Goal: Transaction & Acquisition: Purchase product/service

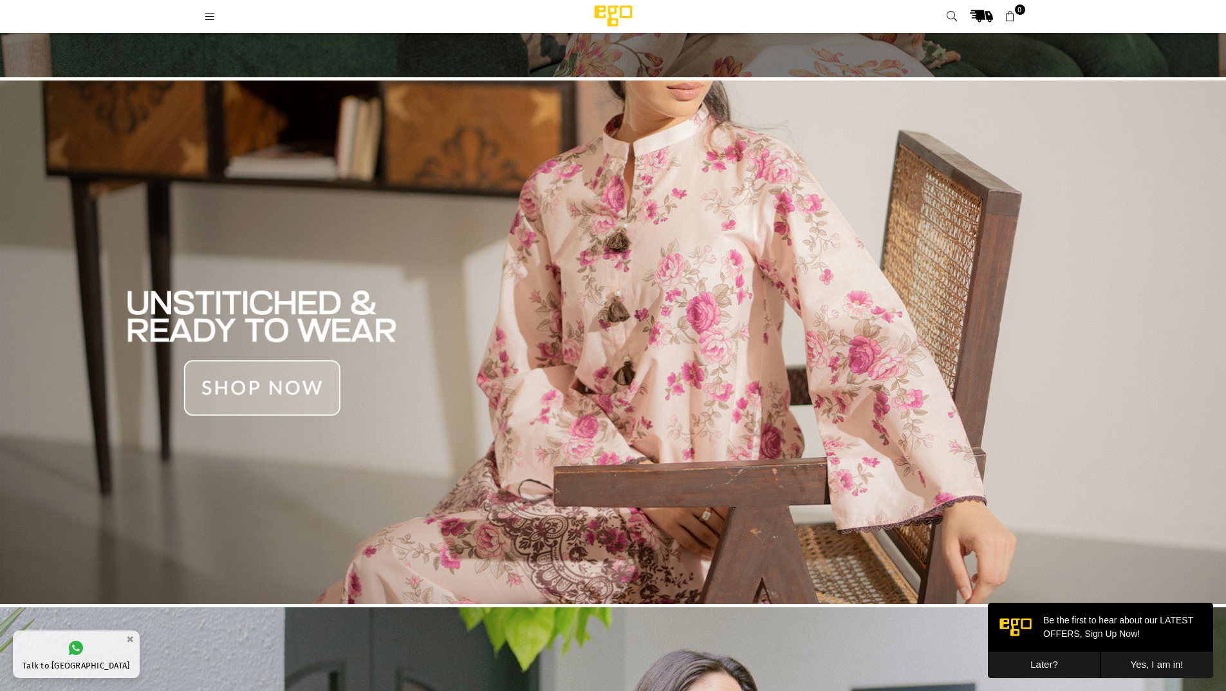
scroll to position [483, 0]
click at [550, 274] on img at bounding box center [613, 342] width 1226 height 524
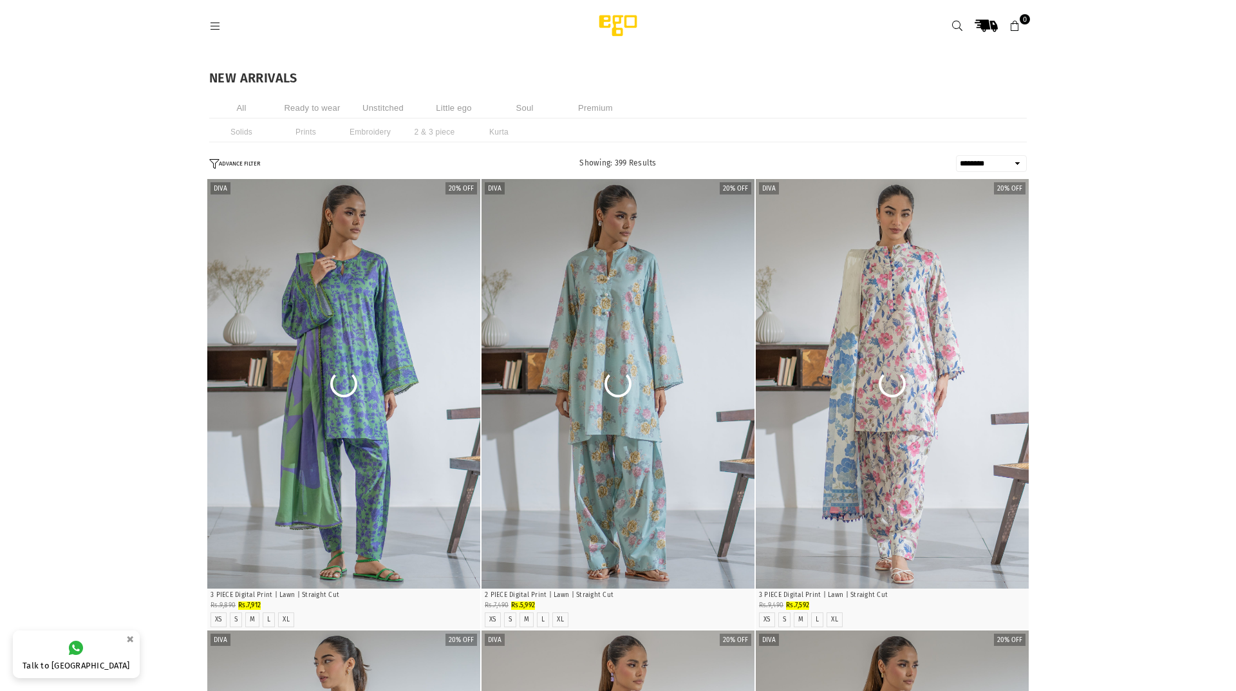
select select "******"
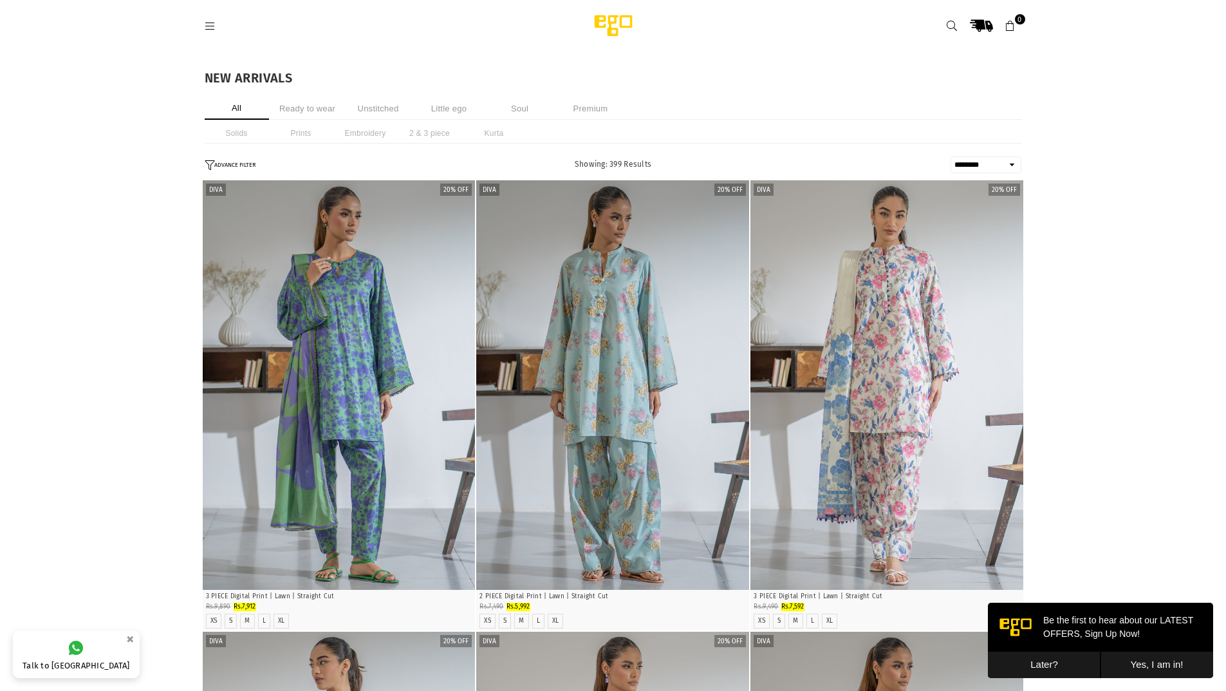
click at [1041, 664] on button "Later?" at bounding box center [1044, 664] width 113 height 26
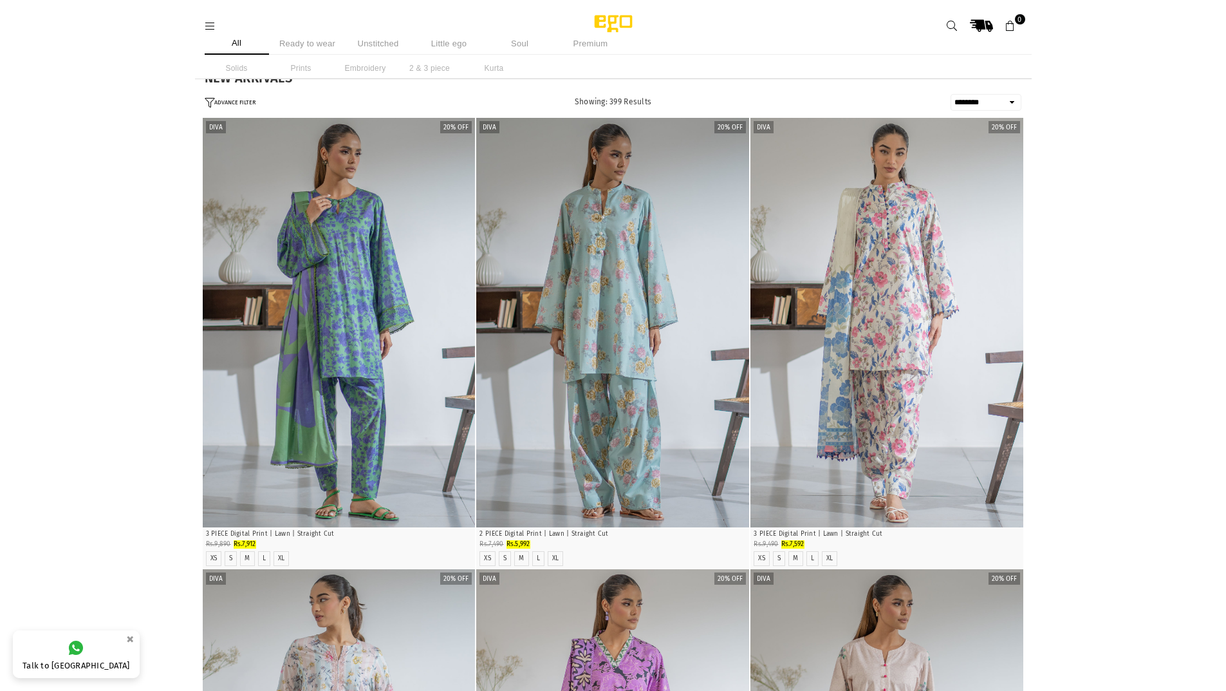
click at [209, 28] on icon at bounding box center [211, 27] width 12 height 12
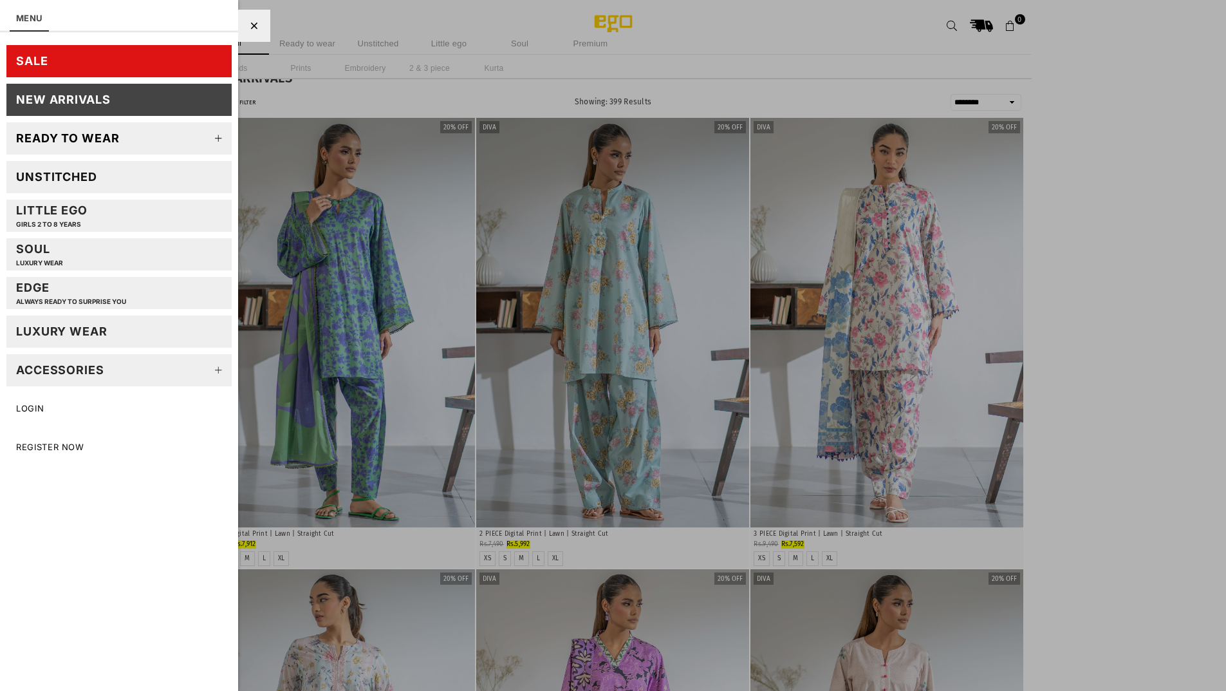
click at [99, 97] on div "New Arrivals" at bounding box center [63, 99] width 95 height 15
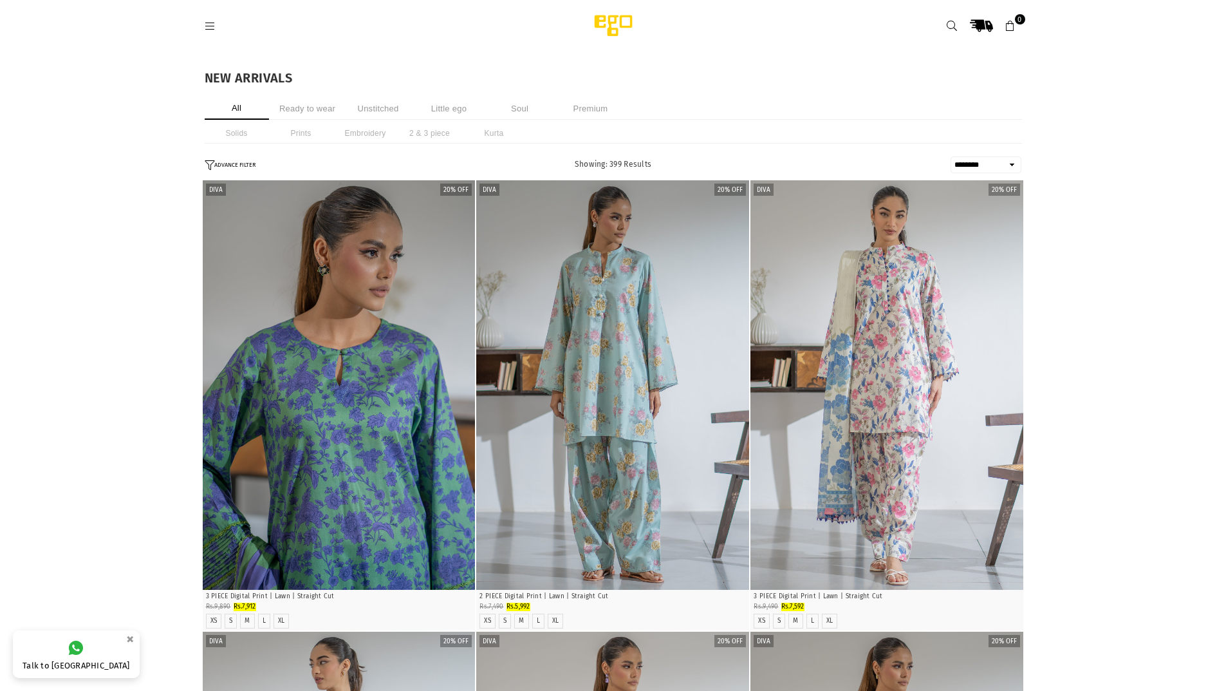
select select "******"
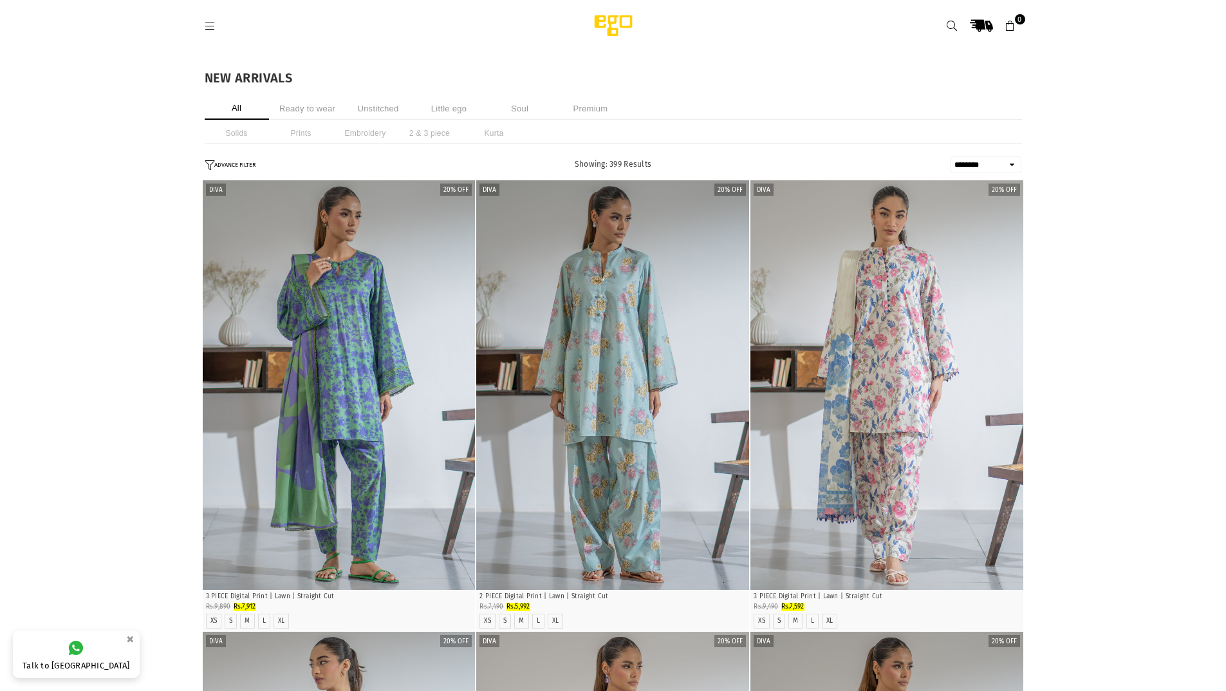
click at [310, 107] on li "Ready to wear" at bounding box center [307, 108] width 64 height 23
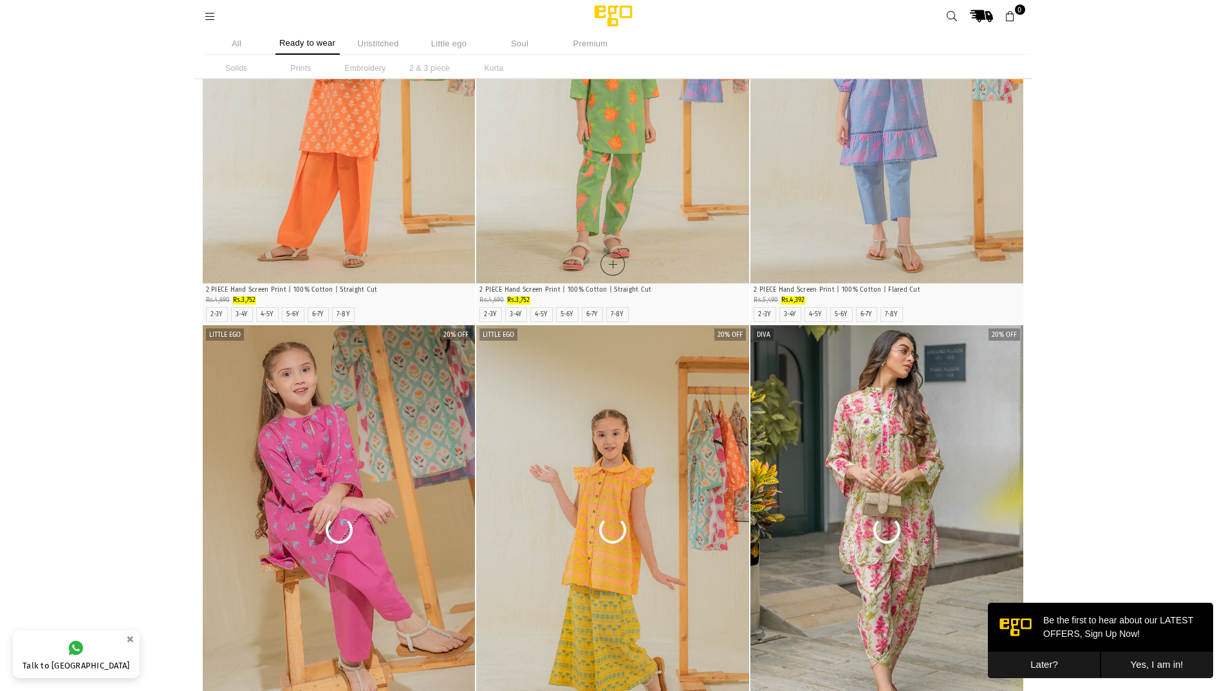
scroll to position [3456, 0]
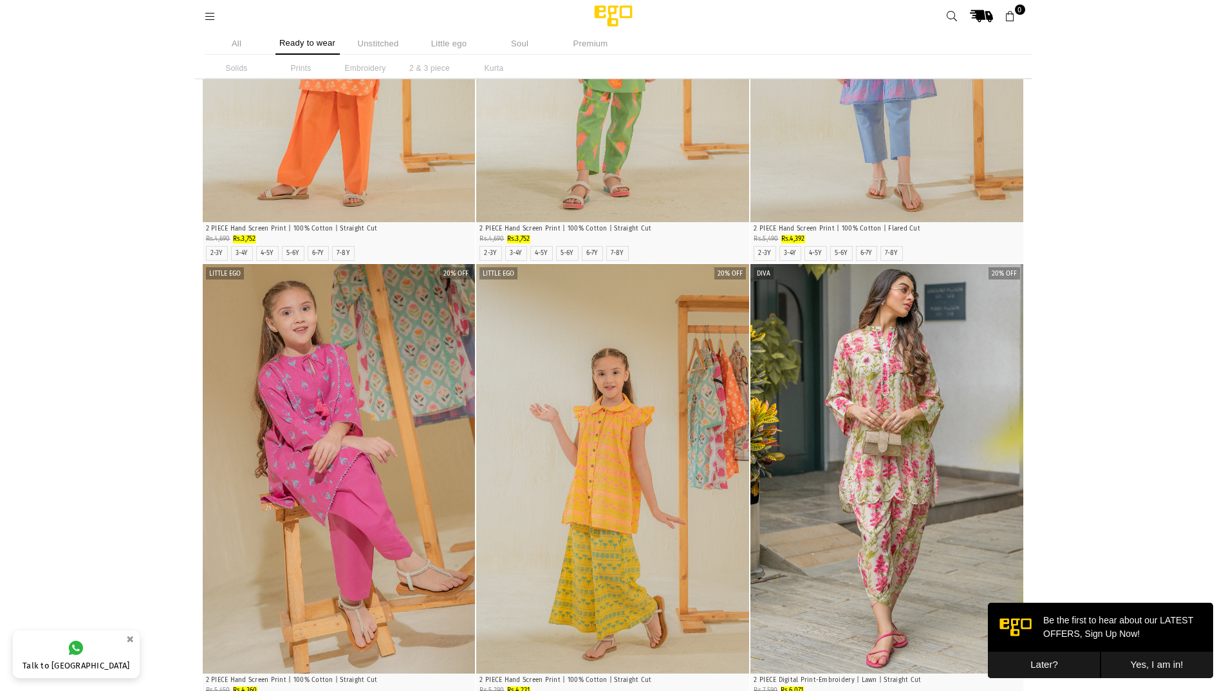
click at [1055, 654] on button "Later?" at bounding box center [1044, 664] width 113 height 26
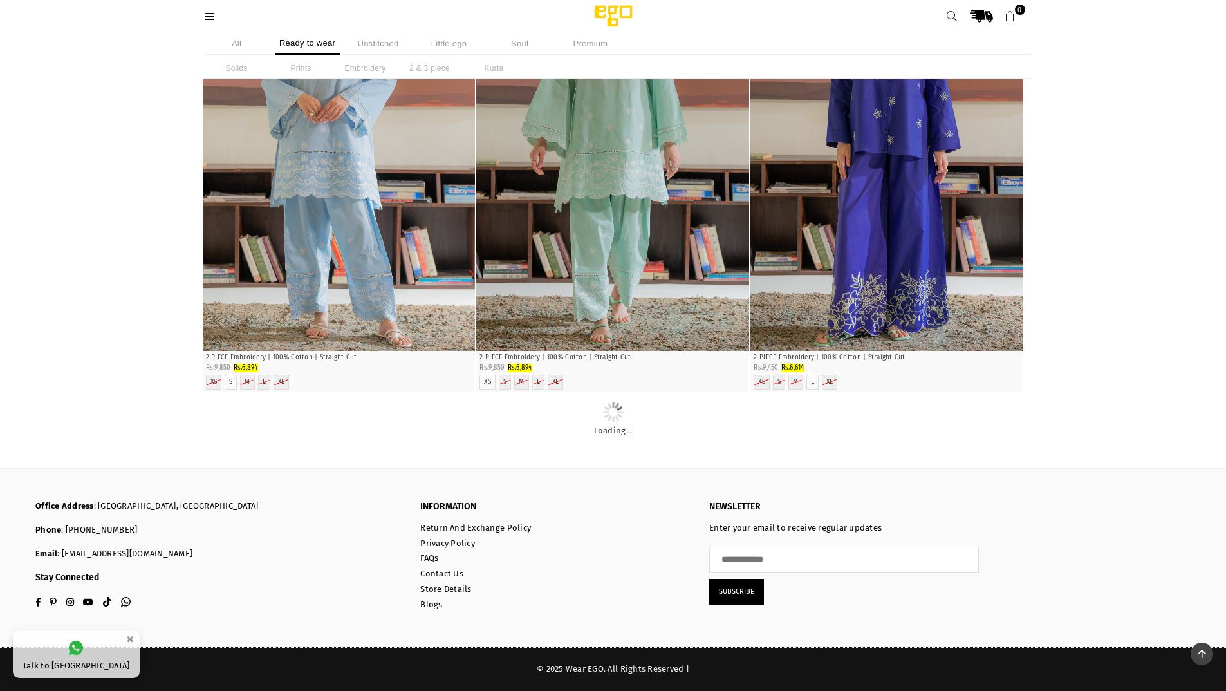
scroll to position [25772, 0]
